Goal: Browse casually: Explore the website without a specific task or goal

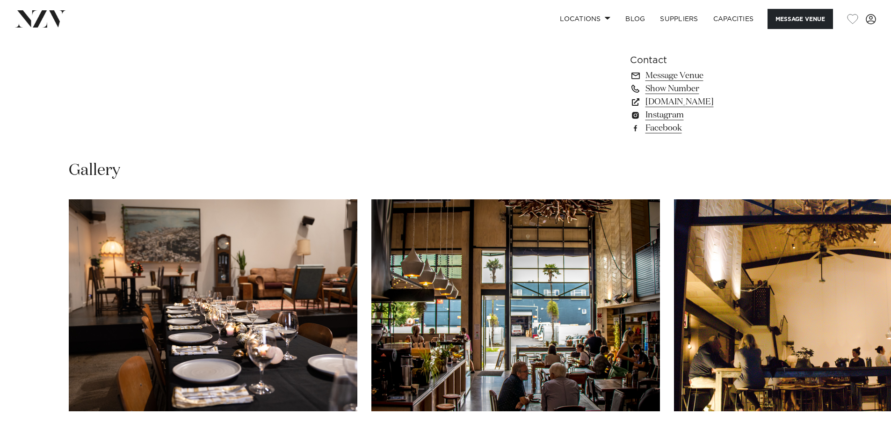
scroll to position [842, 0]
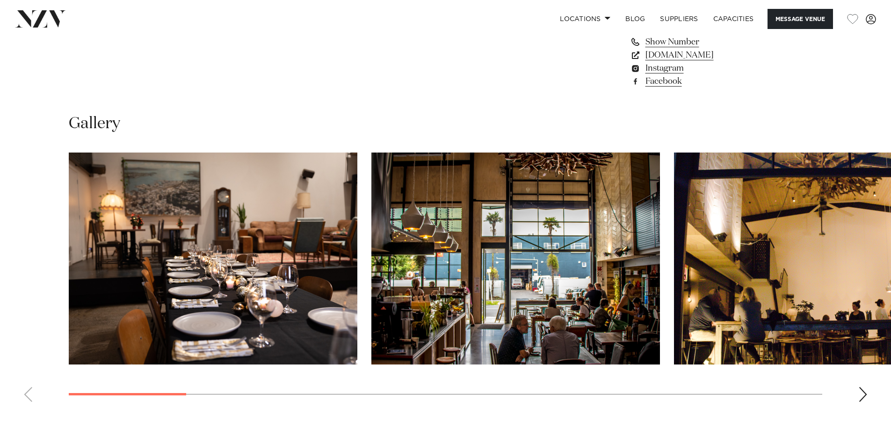
click at [862, 396] on div "Next slide" at bounding box center [862, 394] width 9 height 15
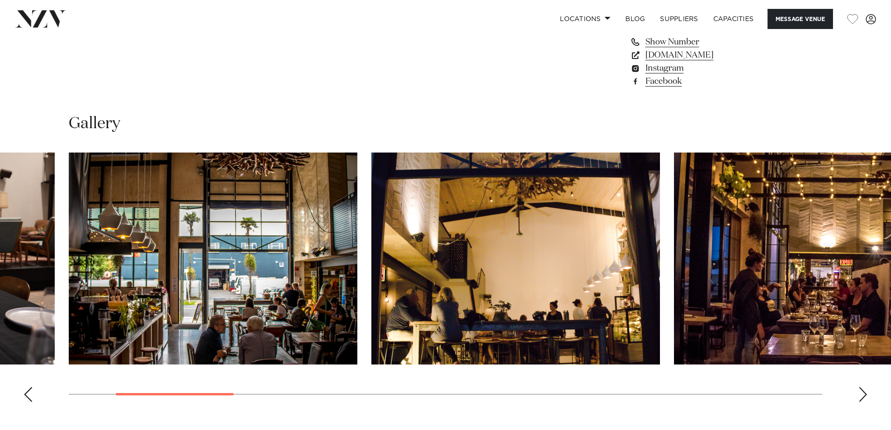
click at [868, 391] on swiper-container at bounding box center [445, 280] width 891 height 257
click at [864, 394] on div "Next slide" at bounding box center [862, 394] width 9 height 15
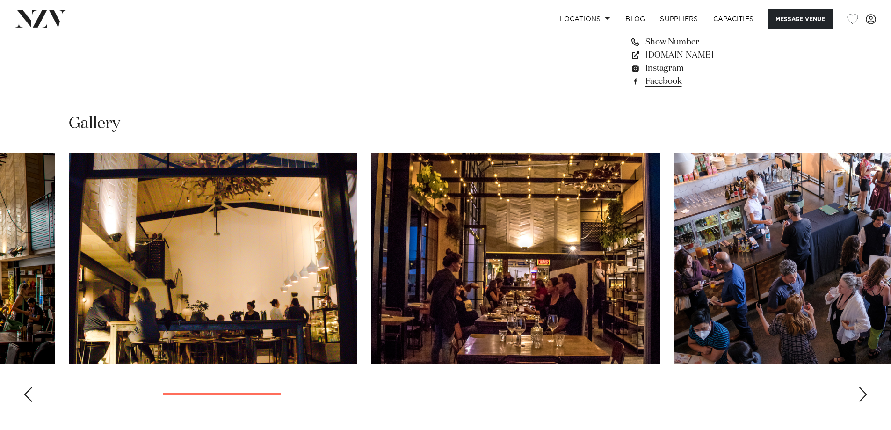
click at [865, 393] on div "Next slide" at bounding box center [862, 394] width 9 height 15
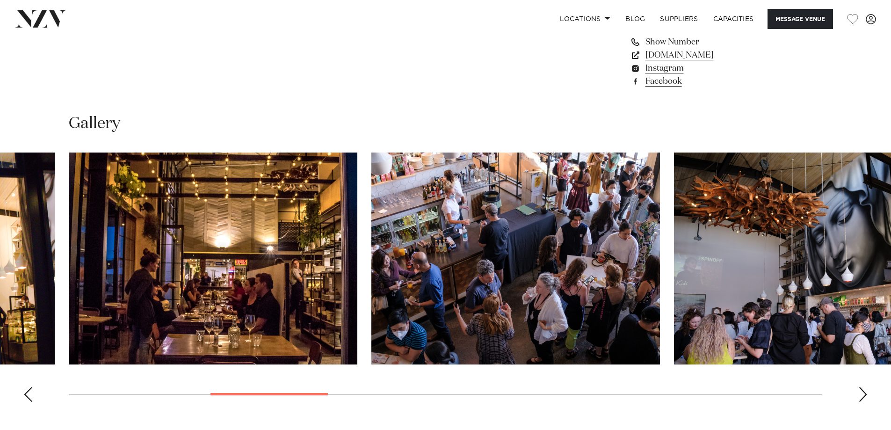
click at [867, 390] on div "Next slide" at bounding box center [862, 394] width 9 height 15
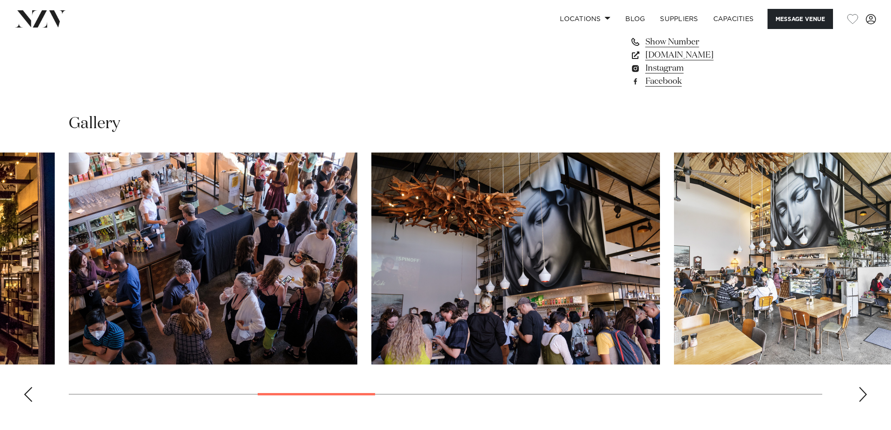
click at [867, 389] on div "Next slide" at bounding box center [862, 394] width 9 height 15
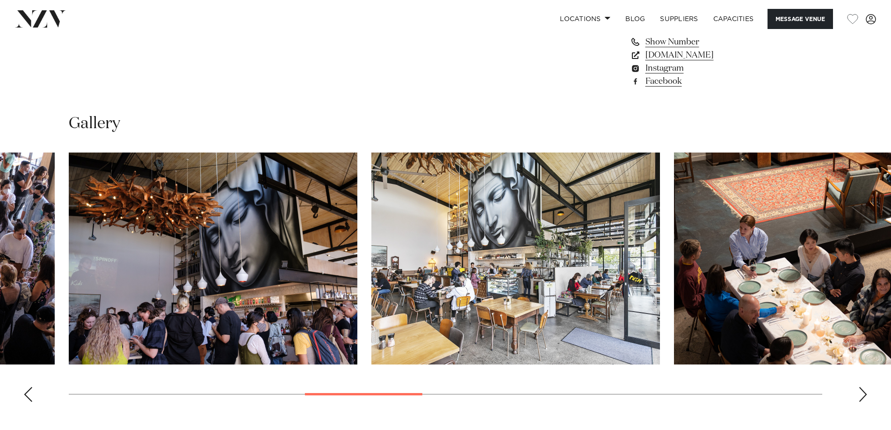
click at [867, 389] on div "Next slide" at bounding box center [862, 394] width 9 height 15
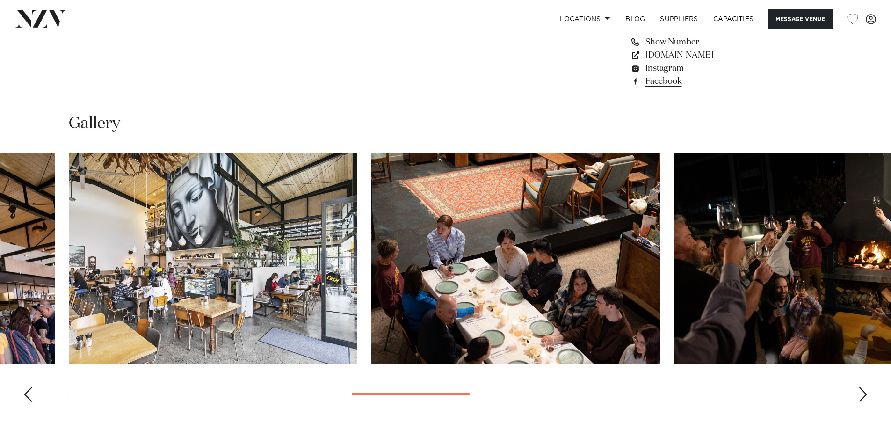
click at [867, 389] on div "Next slide" at bounding box center [862, 394] width 9 height 15
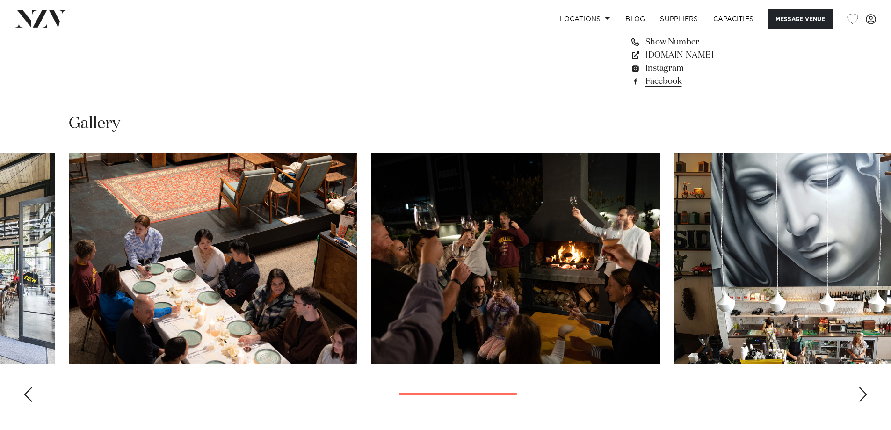
click at [867, 387] on div "Next slide" at bounding box center [862, 394] width 9 height 15
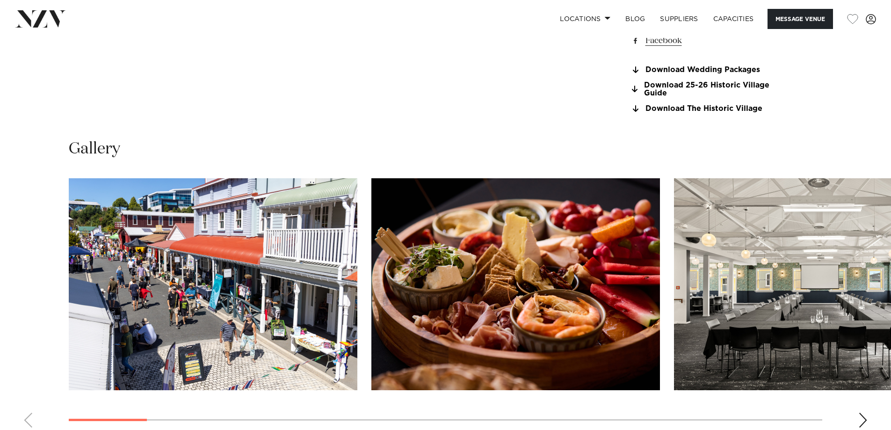
scroll to position [982, 0]
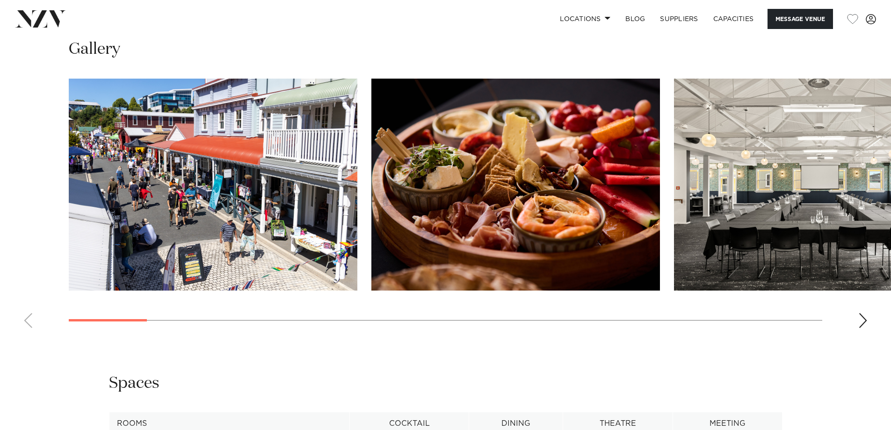
click at [865, 320] on div "Next slide" at bounding box center [862, 320] width 9 height 15
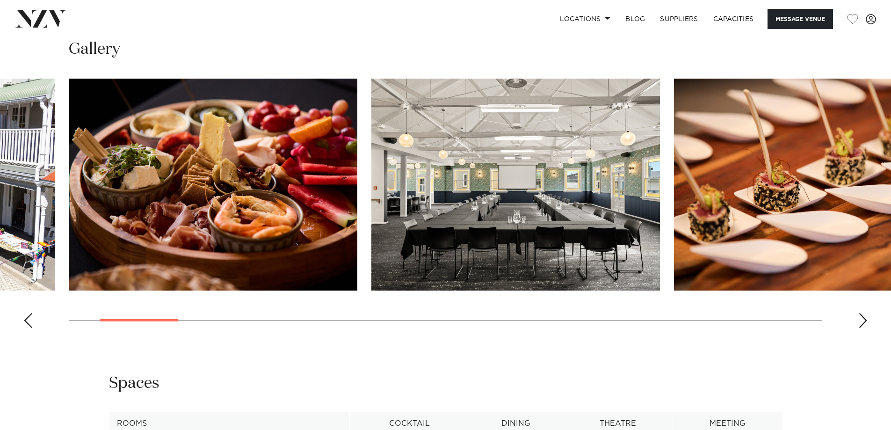
click at [865, 320] on div "Next slide" at bounding box center [862, 320] width 9 height 15
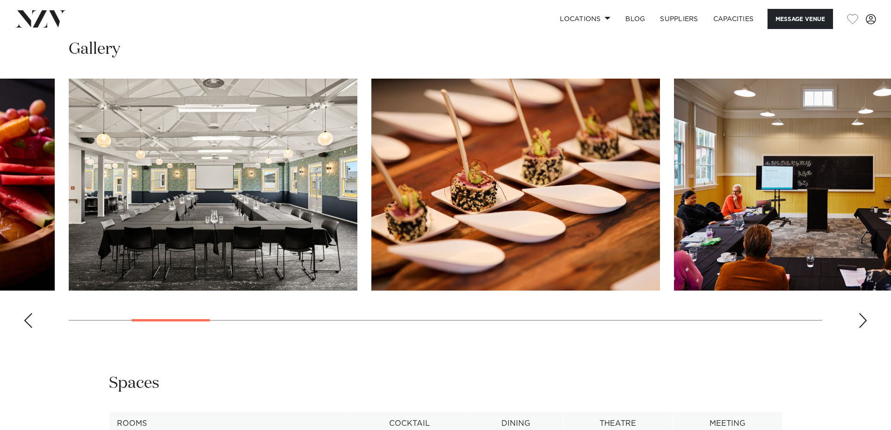
click at [865, 320] on div "Next slide" at bounding box center [862, 320] width 9 height 15
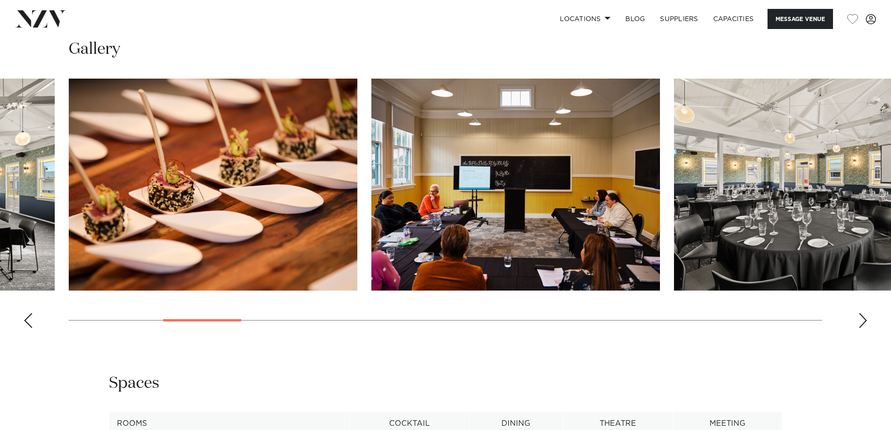
click at [865, 320] on div "Next slide" at bounding box center [862, 320] width 9 height 15
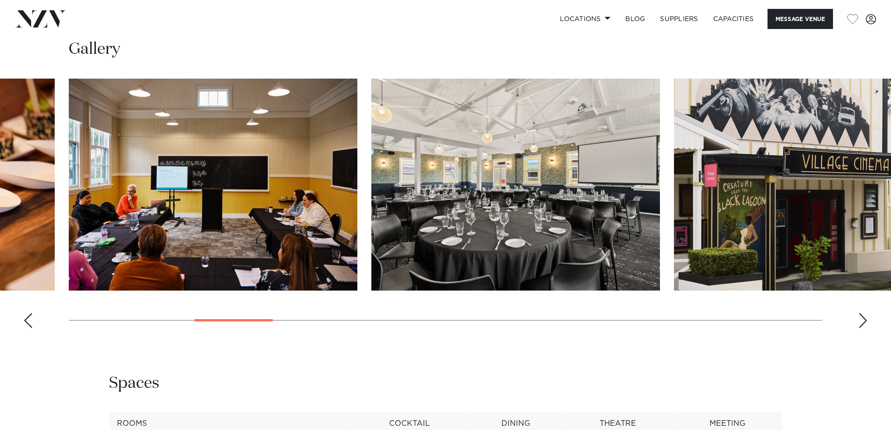
click at [865, 320] on div "Next slide" at bounding box center [862, 320] width 9 height 15
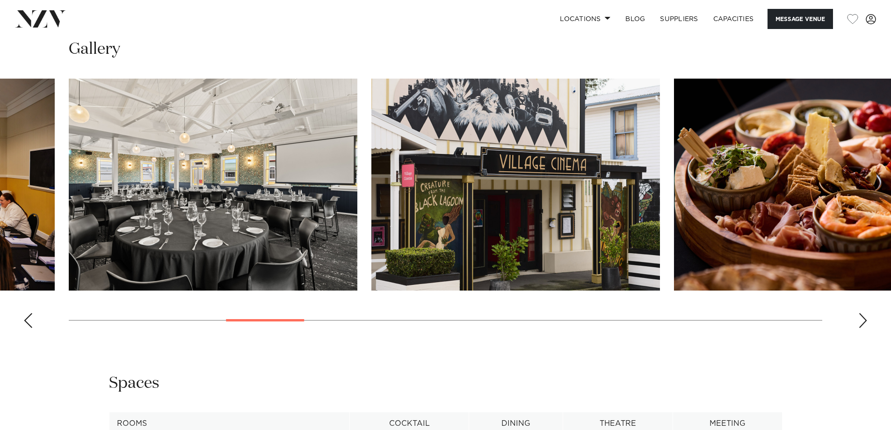
click at [865, 320] on div "Next slide" at bounding box center [862, 320] width 9 height 15
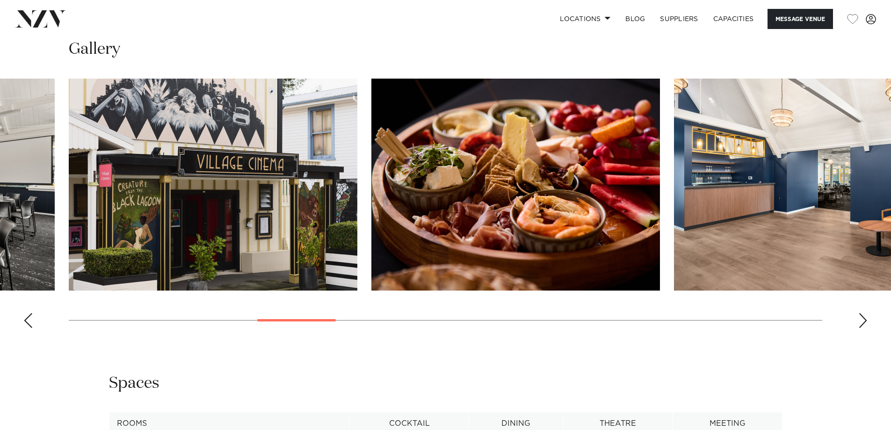
click at [865, 320] on div "Next slide" at bounding box center [862, 320] width 9 height 15
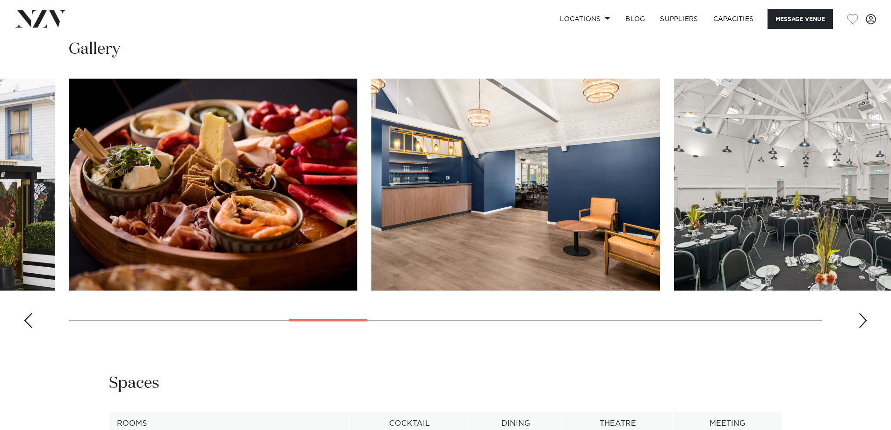
click at [865, 320] on div "Next slide" at bounding box center [862, 320] width 9 height 15
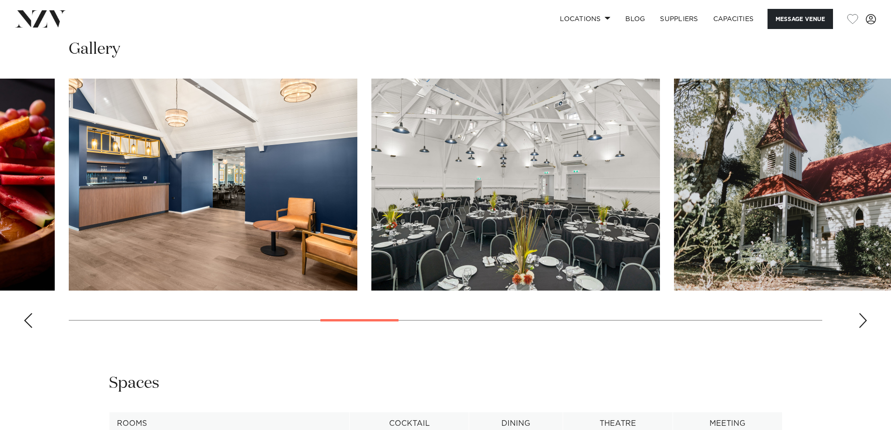
click at [864, 319] on div "Next slide" at bounding box center [862, 320] width 9 height 15
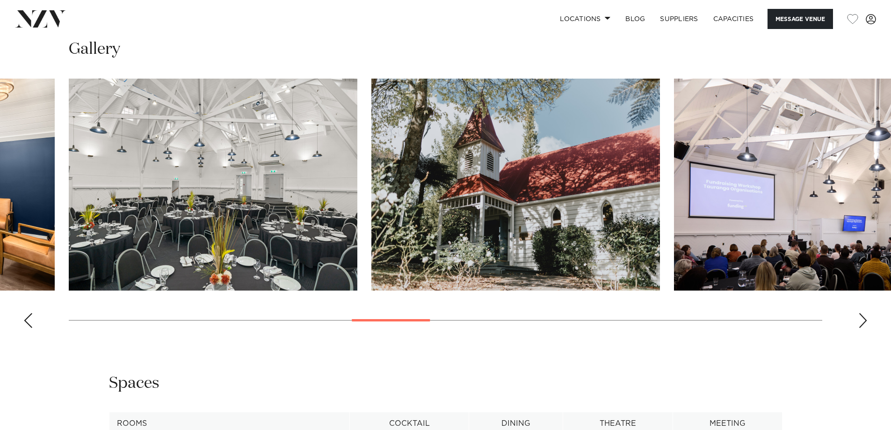
click at [864, 319] on div "Next slide" at bounding box center [862, 320] width 9 height 15
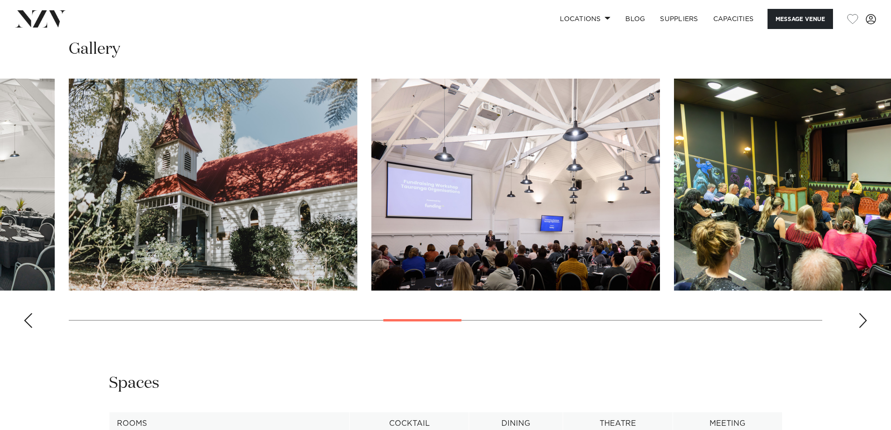
click at [864, 319] on div "Next slide" at bounding box center [862, 320] width 9 height 15
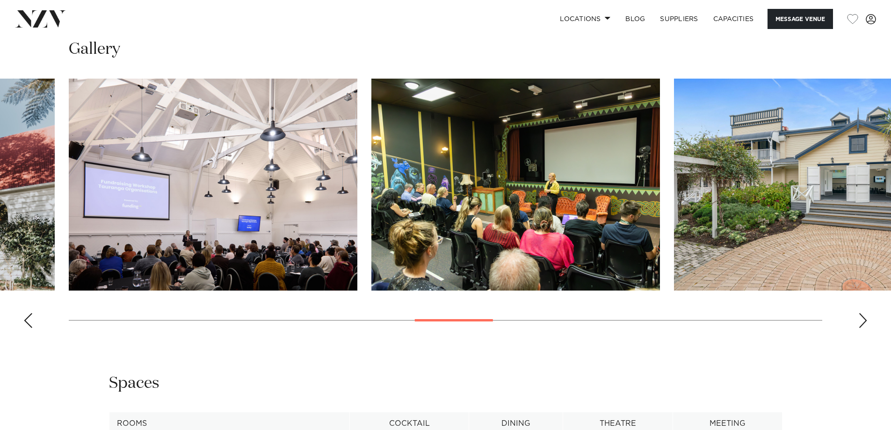
click at [864, 319] on div "Next slide" at bounding box center [862, 320] width 9 height 15
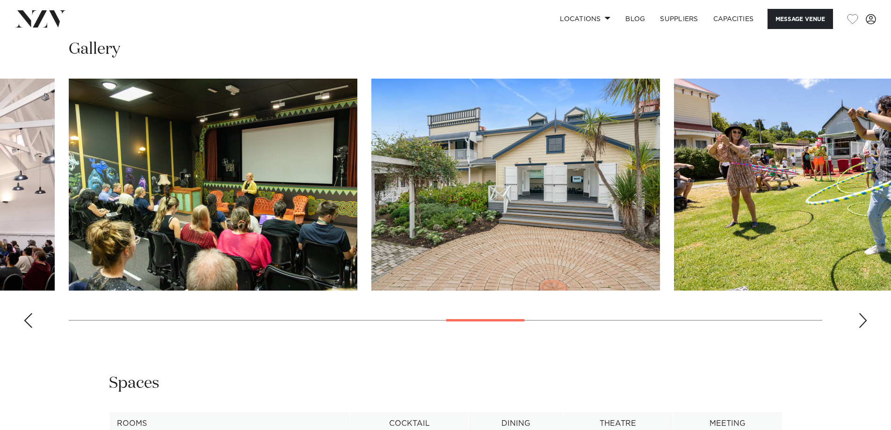
click at [864, 319] on div "Next slide" at bounding box center [862, 320] width 9 height 15
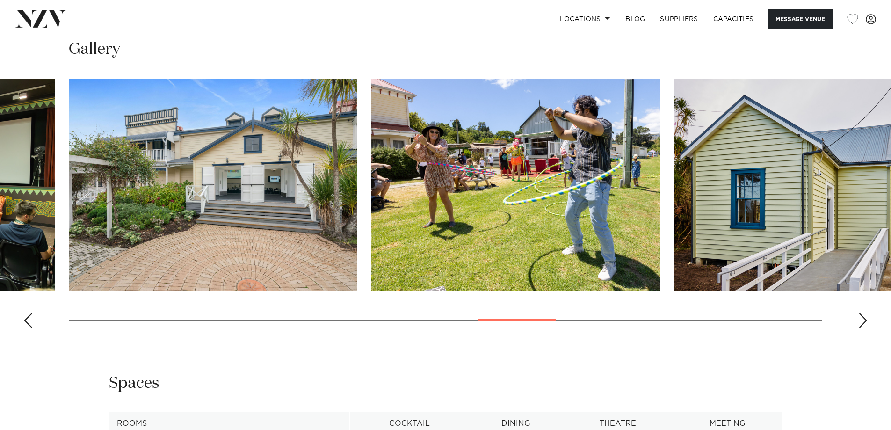
click at [864, 319] on div "Next slide" at bounding box center [862, 320] width 9 height 15
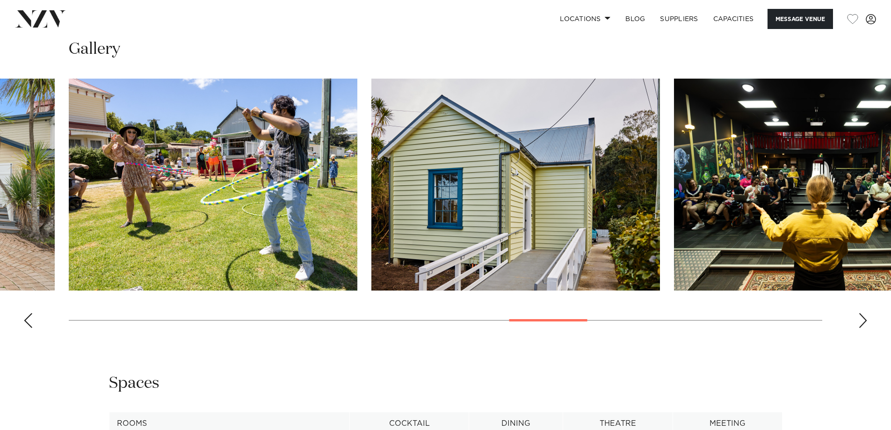
click at [864, 319] on div "Next slide" at bounding box center [862, 320] width 9 height 15
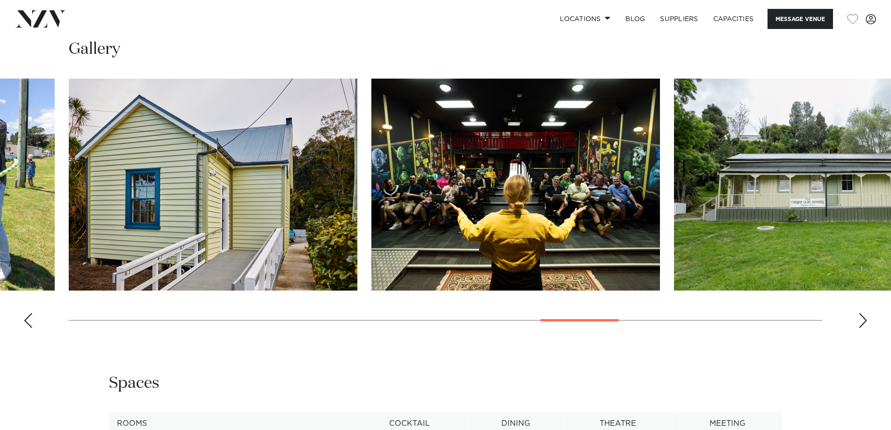
click at [864, 319] on div "Next slide" at bounding box center [862, 320] width 9 height 15
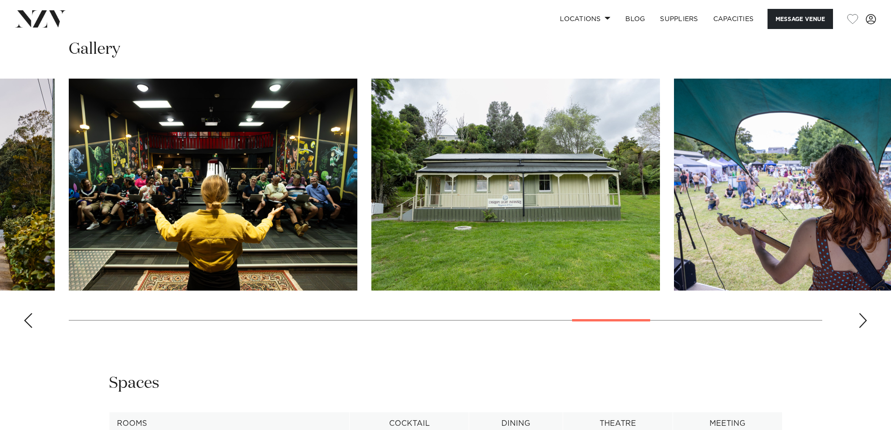
click at [864, 319] on div "Next slide" at bounding box center [862, 320] width 9 height 15
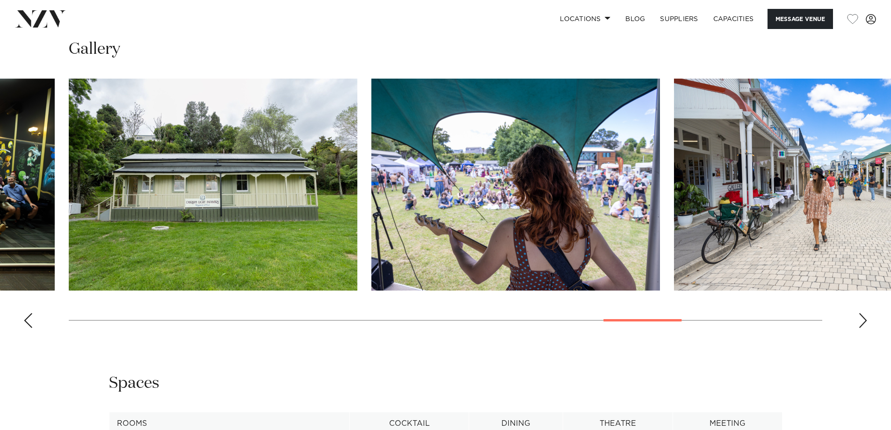
click at [864, 319] on div "Next slide" at bounding box center [862, 320] width 9 height 15
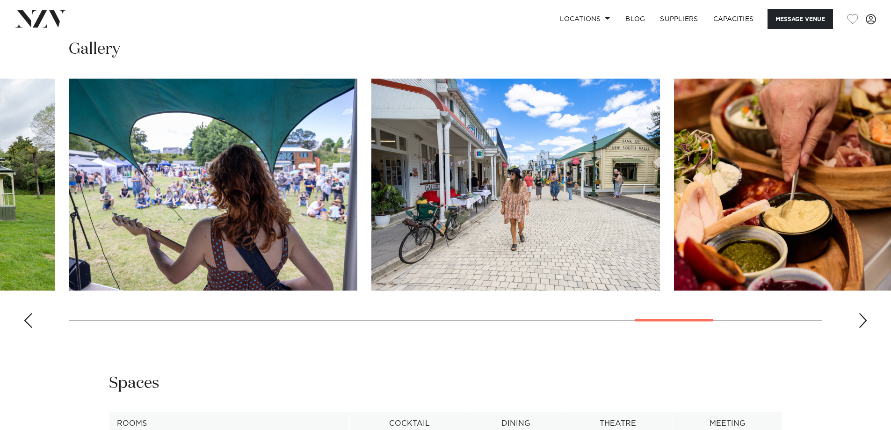
click at [864, 319] on div "Next slide" at bounding box center [862, 320] width 9 height 15
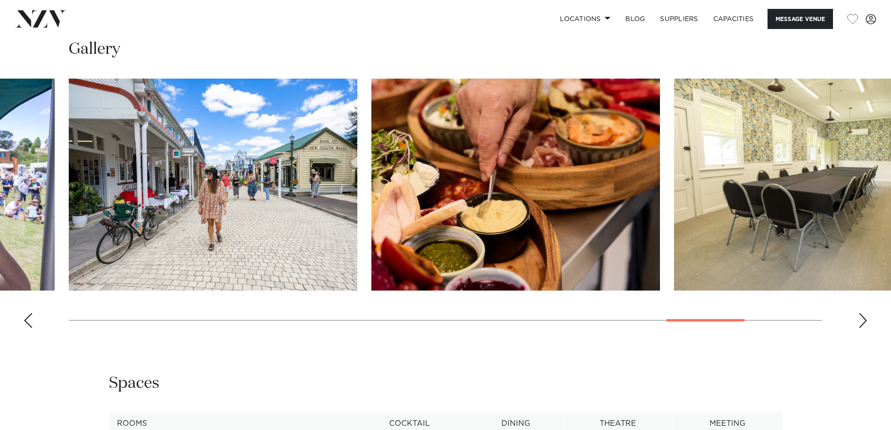
click at [864, 319] on div "Next slide" at bounding box center [862, 320] width 9 height 15
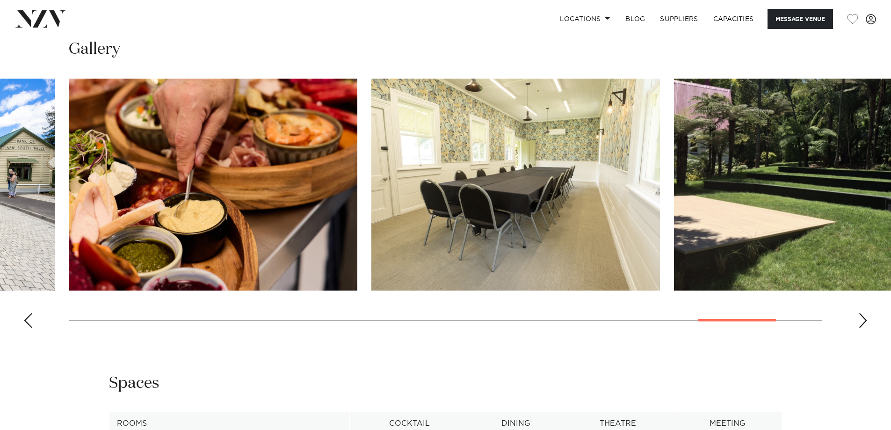
click at [864, 321] on div "Next slide" at bounding box center [862, 320] width 9 height 15
